Goal: Book appointment/travel/reservation

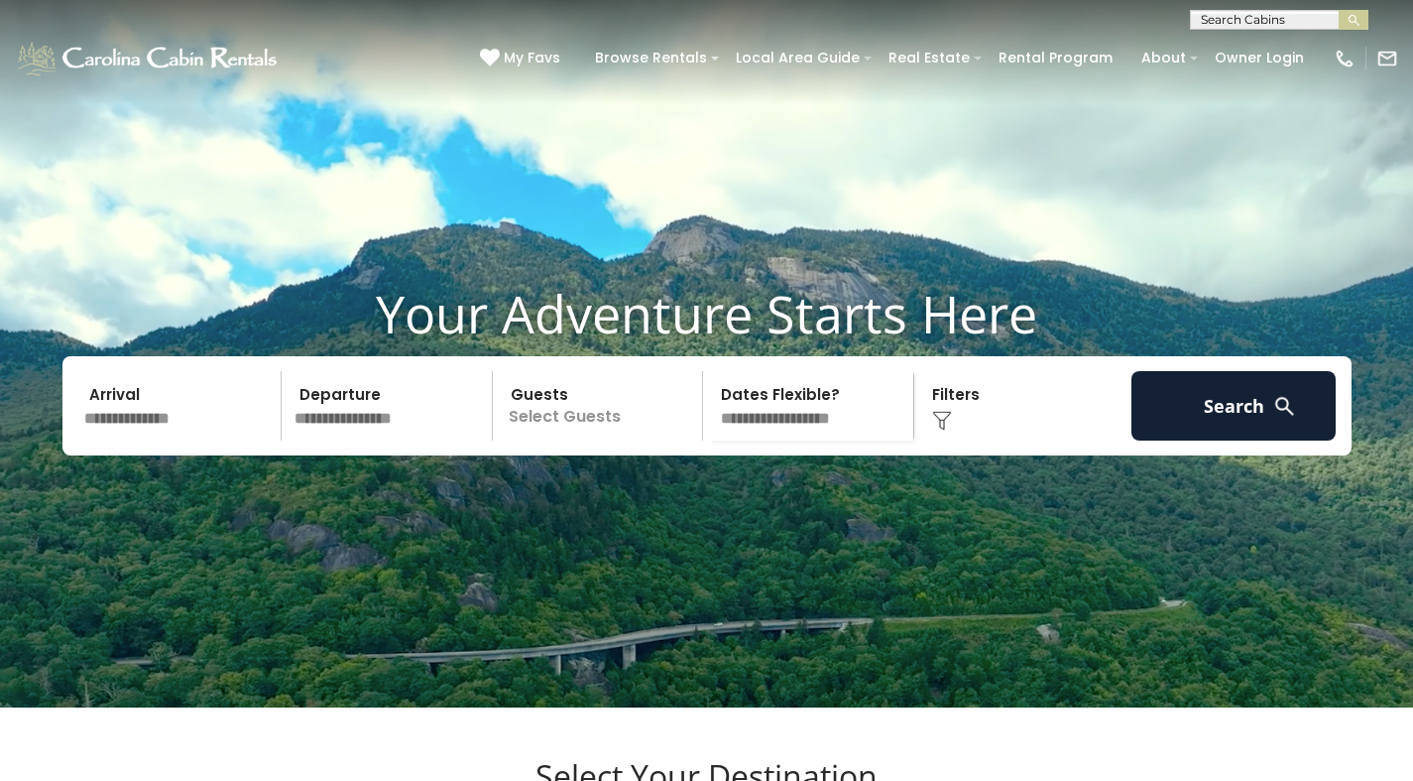
click at [657, 588] on video at bounding box center [706, 353] width 1413 height 707
click at [362, 601] on video at bounding box center [706, 353] width 1413 height 707
click at [370, 162] on video at bounding box center [706, 353] width 1413 height 707
click at [499, 431] on p "Select Guests" at bounding box center [601, 405] width 204 height 69
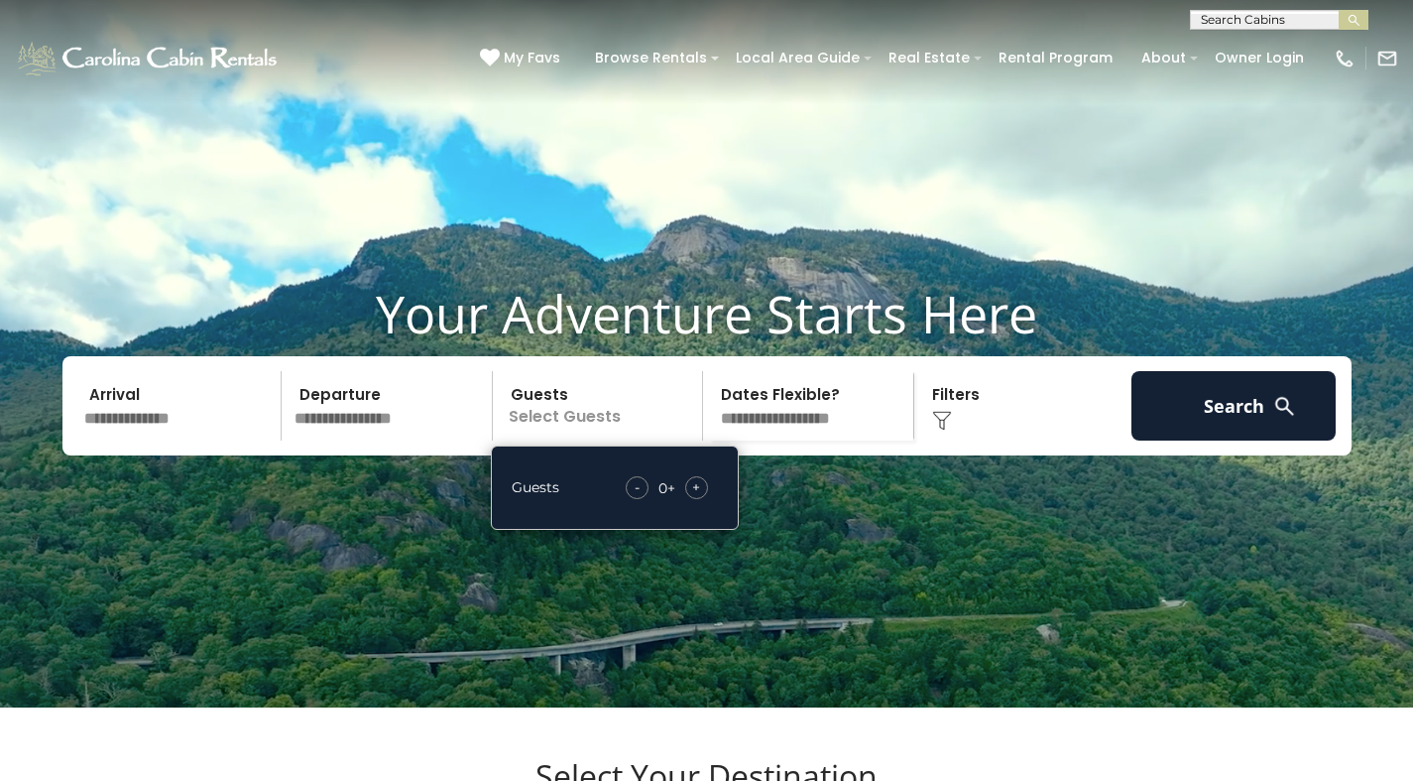
click at [653, 440] on p "Select Guests" at bounding box center [601, 405] width 204 height 69
click at [957, 191] on video at bounding box center [706, 353] width 1413 height 707
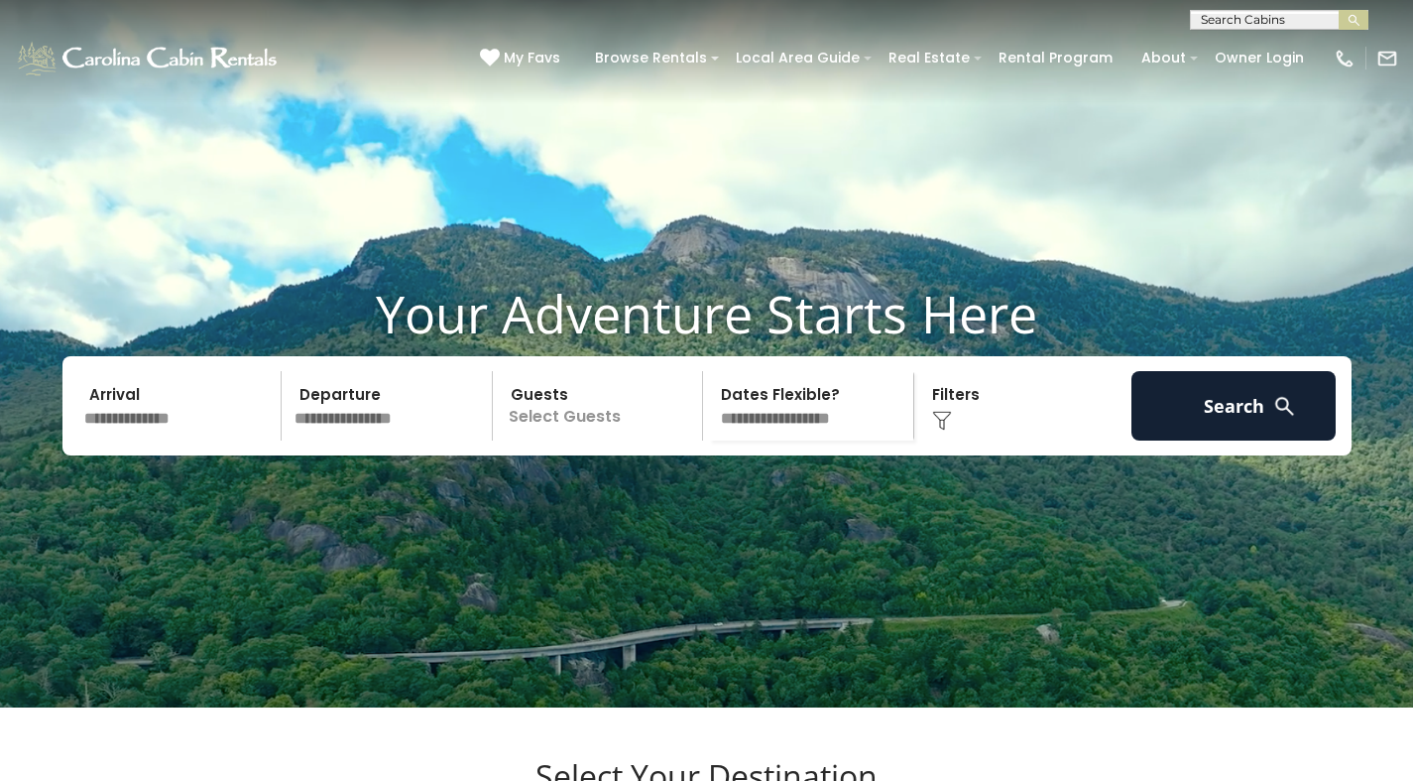
click at [436, 565] on video at bounding box center [706, 353] width 1413 height 707
click at [782, 344] on h1 "Your Adventure Starts Here" at bounding box center [707, 313] width 1384 height 61
click at [395, 344] on h1 "Your Adventure Starts Here" at bounding box center [707, 313] width 1384 height 61
click at [629, 485] on div "Your Adventure Starts Here Arrival Departure Guests Select Guests Guests - 0 + +" at bounding box center [706, 384] width 1413 height 202
click at [232, 553] on video at bounding box center [706, 353] width 1413 height 707
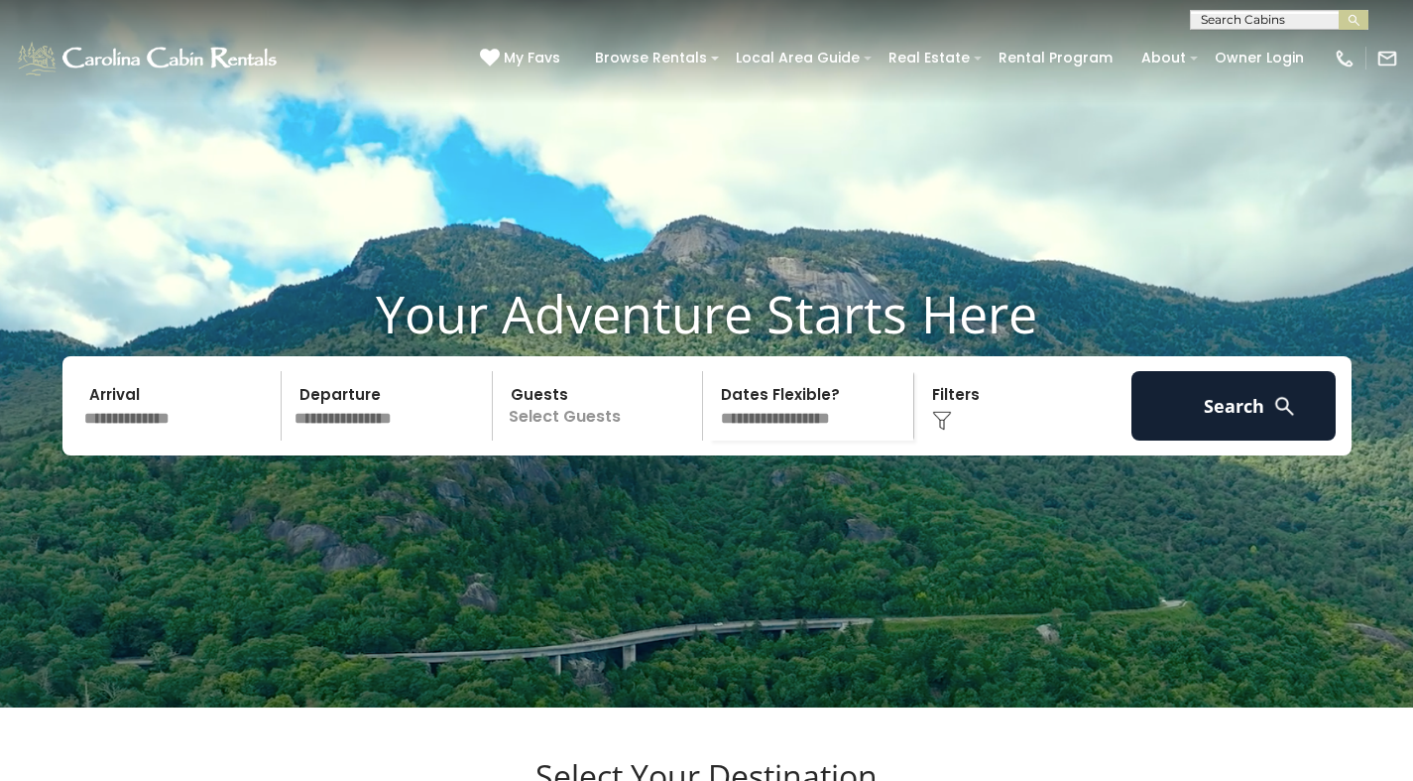
click at [674, 435] on p "Select Guests" at bounding box center [601, 405] width 204 height 69
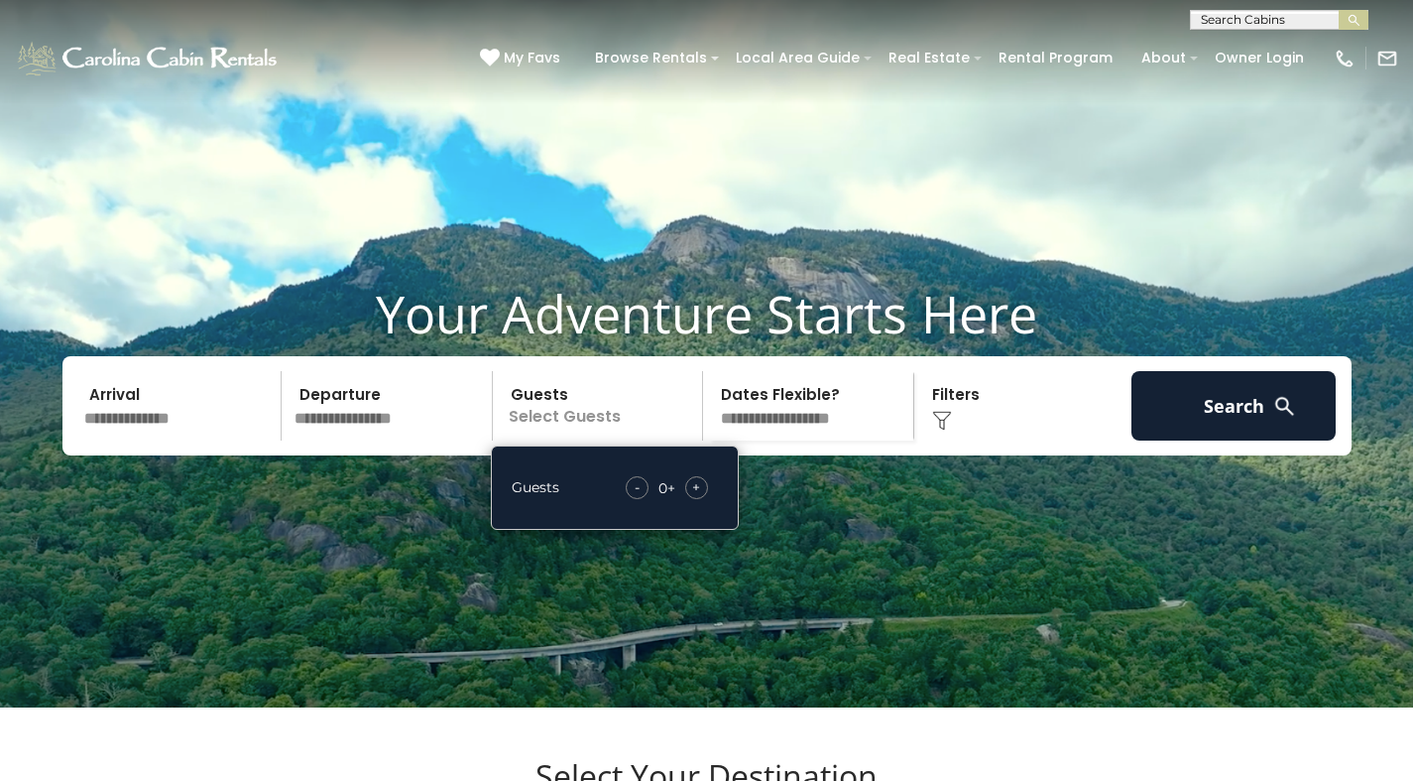
click at [708, 440] on div "**********" at bounding box center [811, 405] width 211 height 69
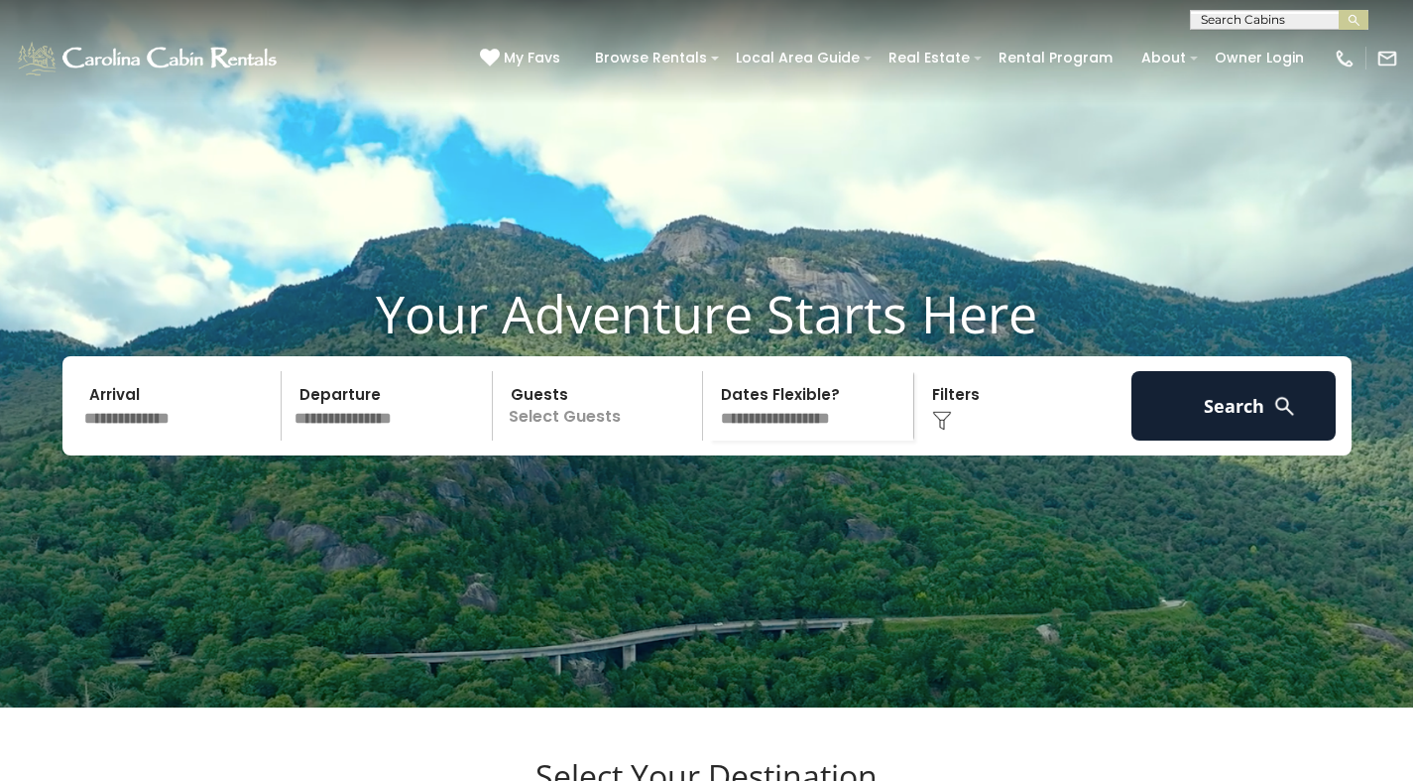
scroll to position [682, 0]
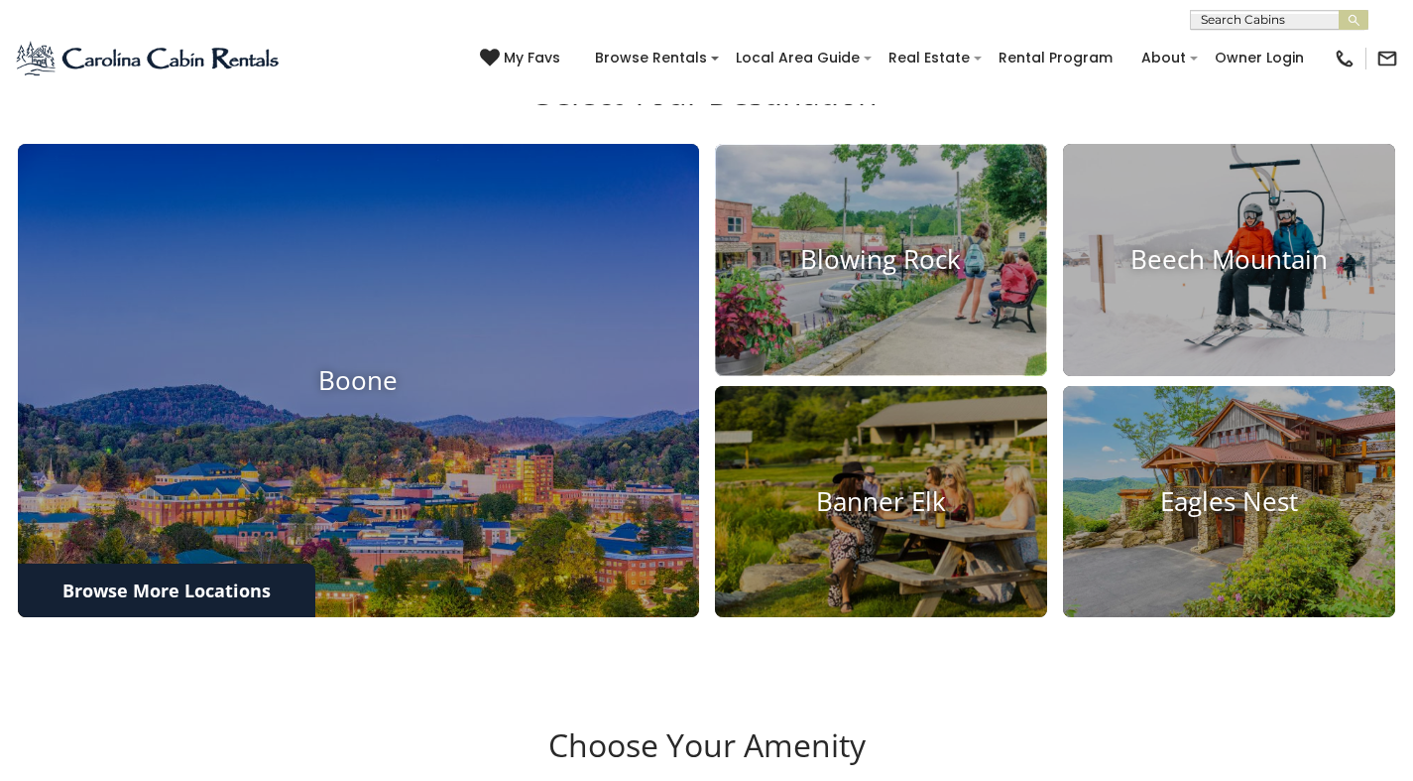
click at [994, 275] on h4 "Blowing Rock" at bounding box center [881, 259] width 332 height 31
